Goal: Transaction & Acquisition: Purchase product/service

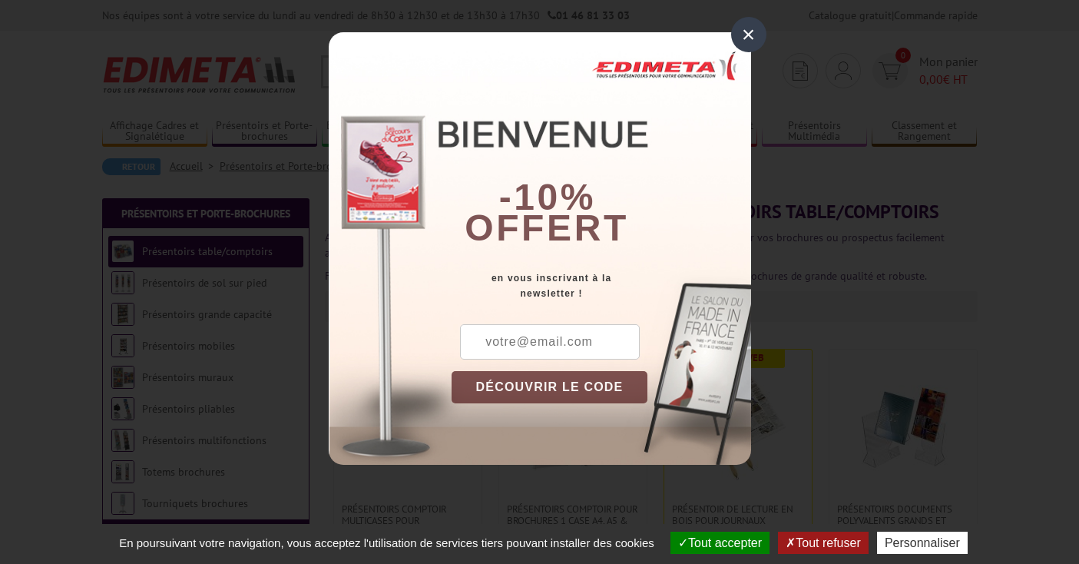
click at [745, 41] on div "×" at bounding box center [748, 34] width 35 height 35
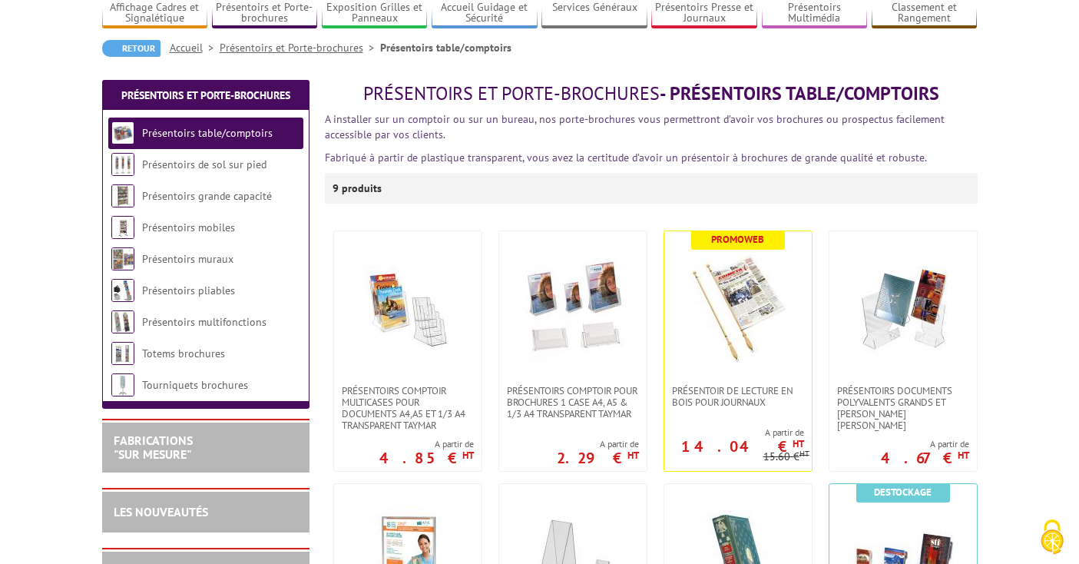
scroll to position [116, 0]
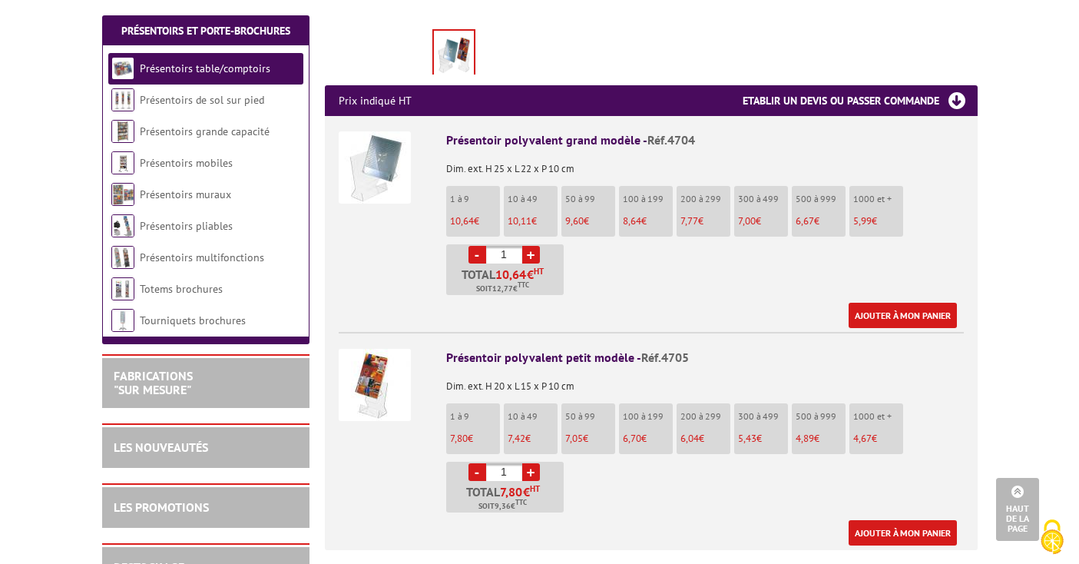
scroll to position [522, 0]
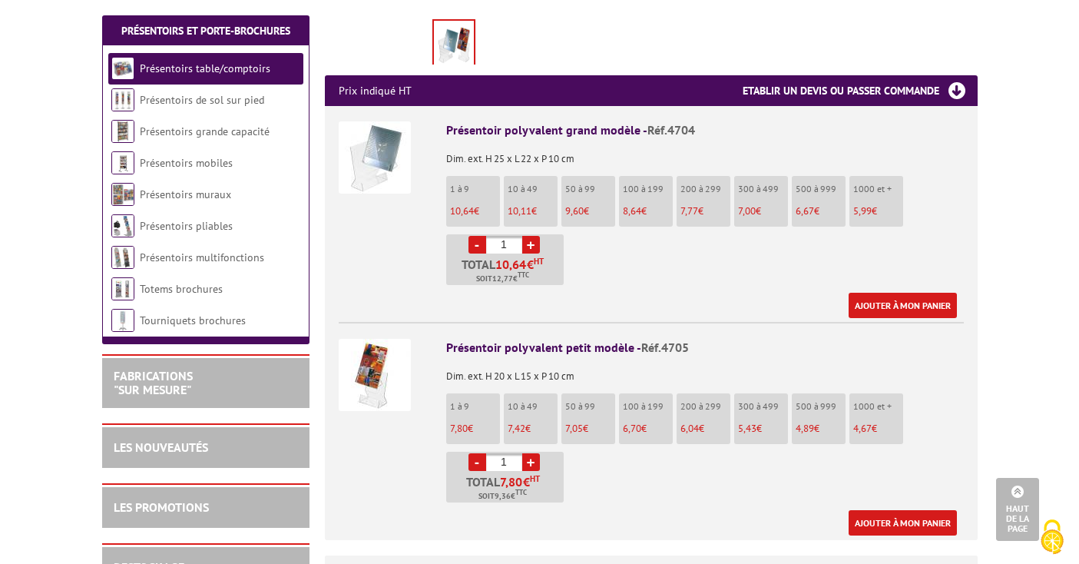
click at [389, 137] on img at bounding box center [375, 157] width 72 height 72
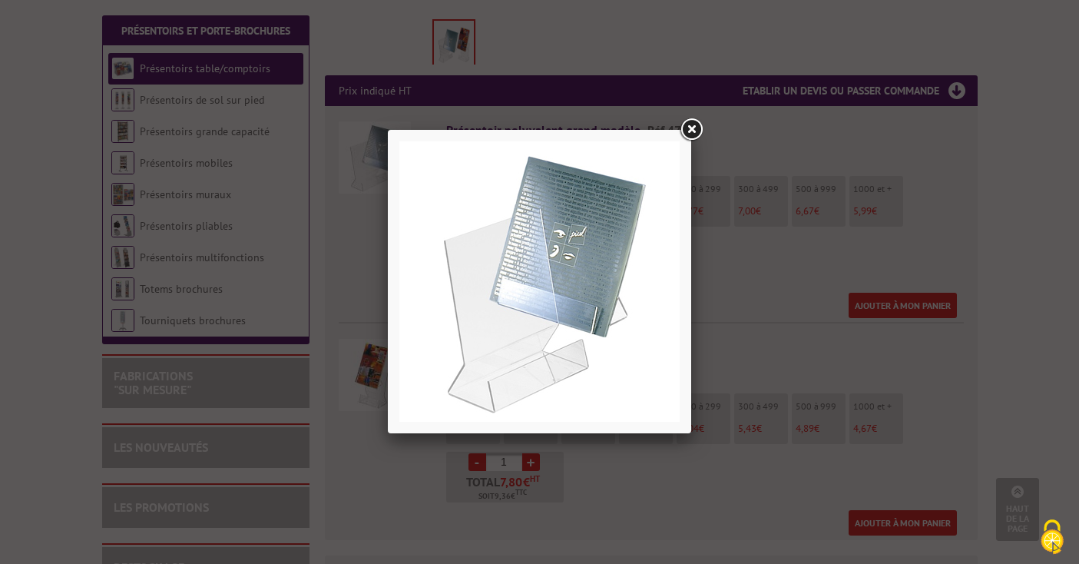
click at [813, 317] on div at bounding box center [539, 282] width 1079 height 564
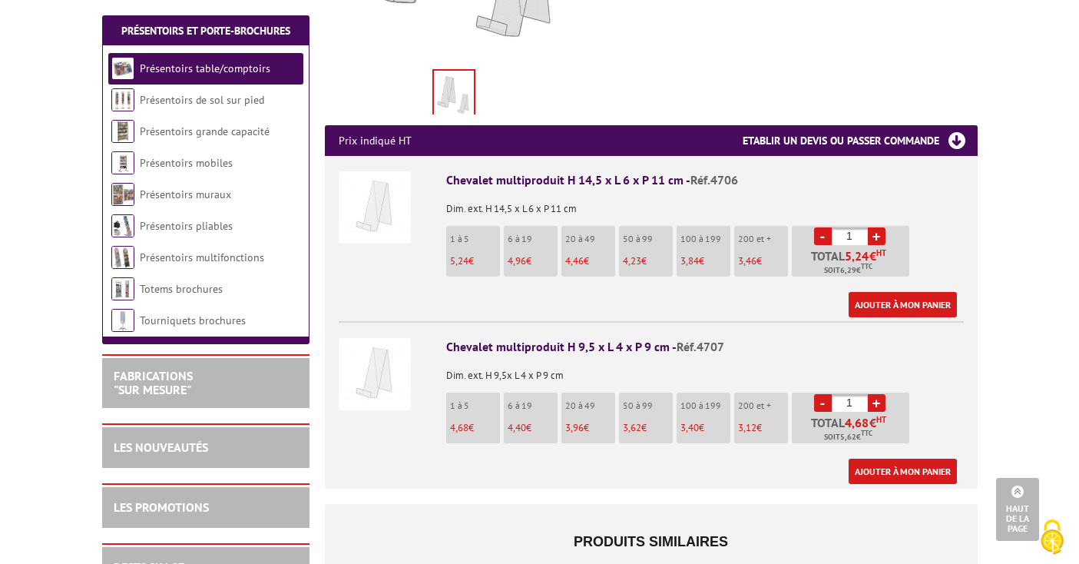
scroll to position [470, 0]
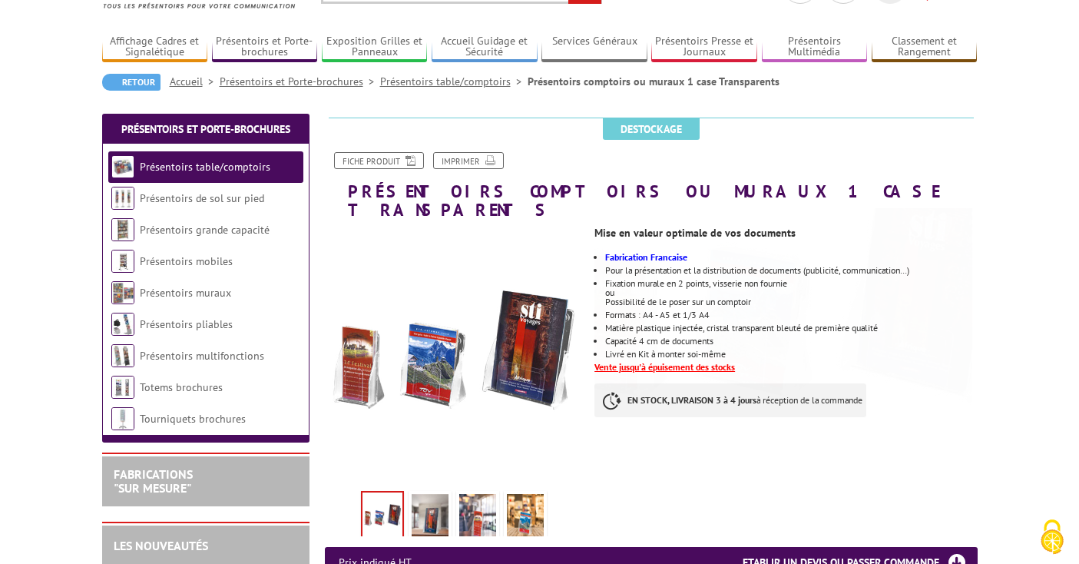
scroll to position [86, 0]
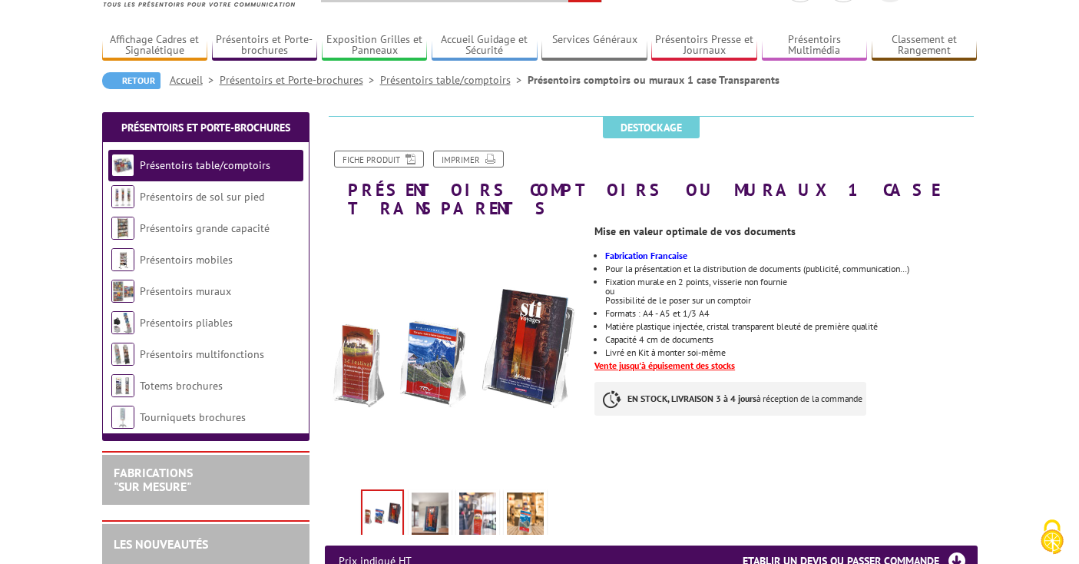
click at [438, 507] on img at bounding box center [430, 516] width 37 height 48
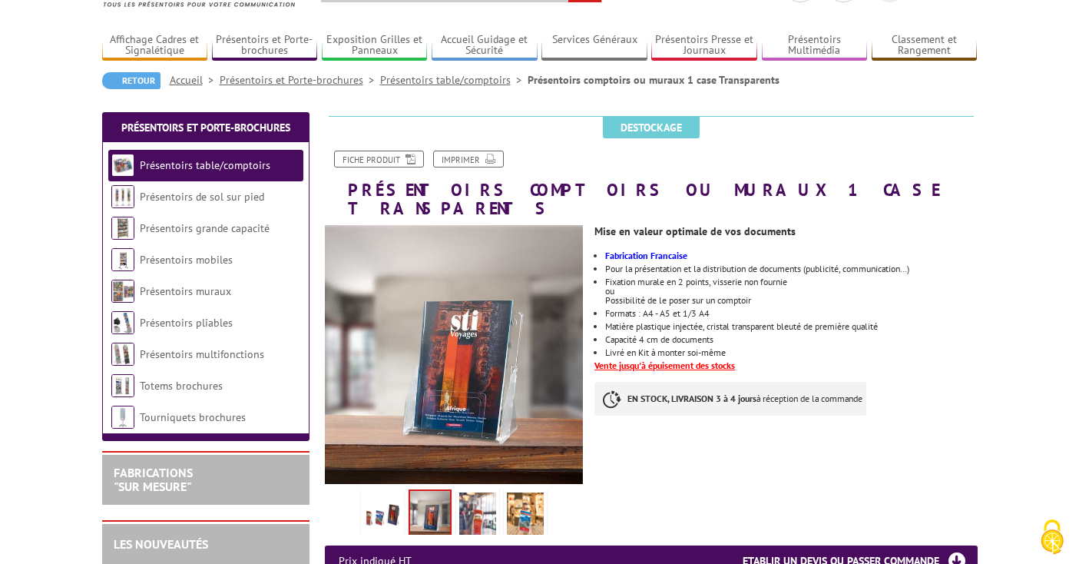
click at [476, 496] on img at bounding box center [477, 516] width 37 height 48
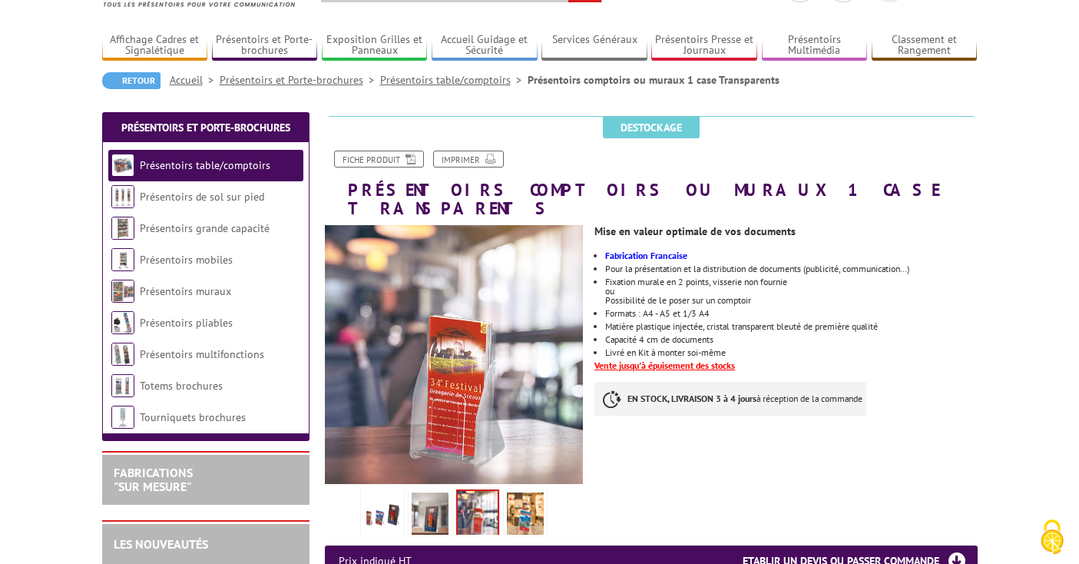
click at [522, 492] on img at bounding box center [525, 516] width 37 height 48
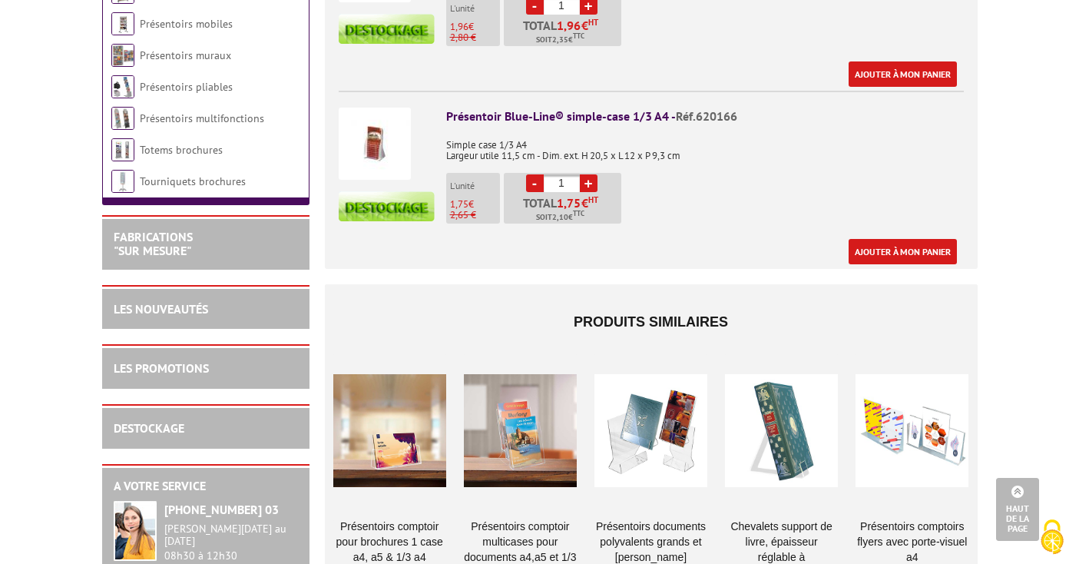
scroll to position [926, 0]
